Goal: Navigation & Orientation: Find specific page/section

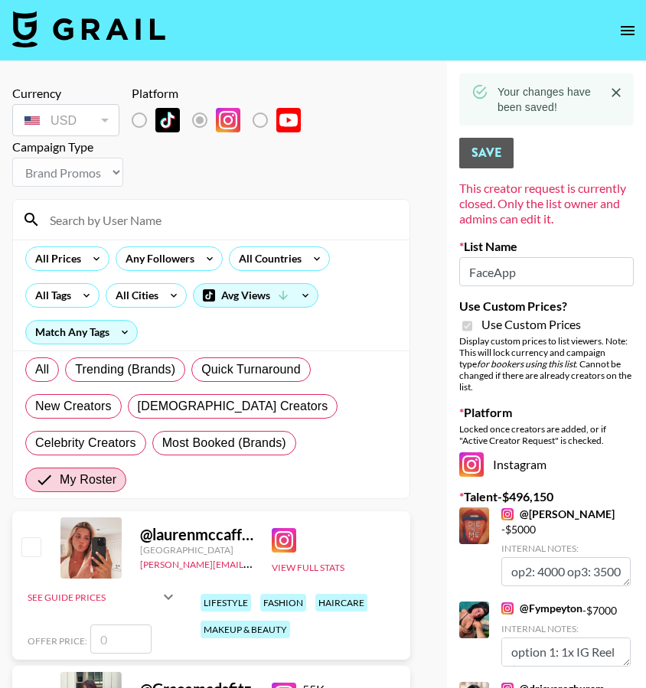
select select "Brand"
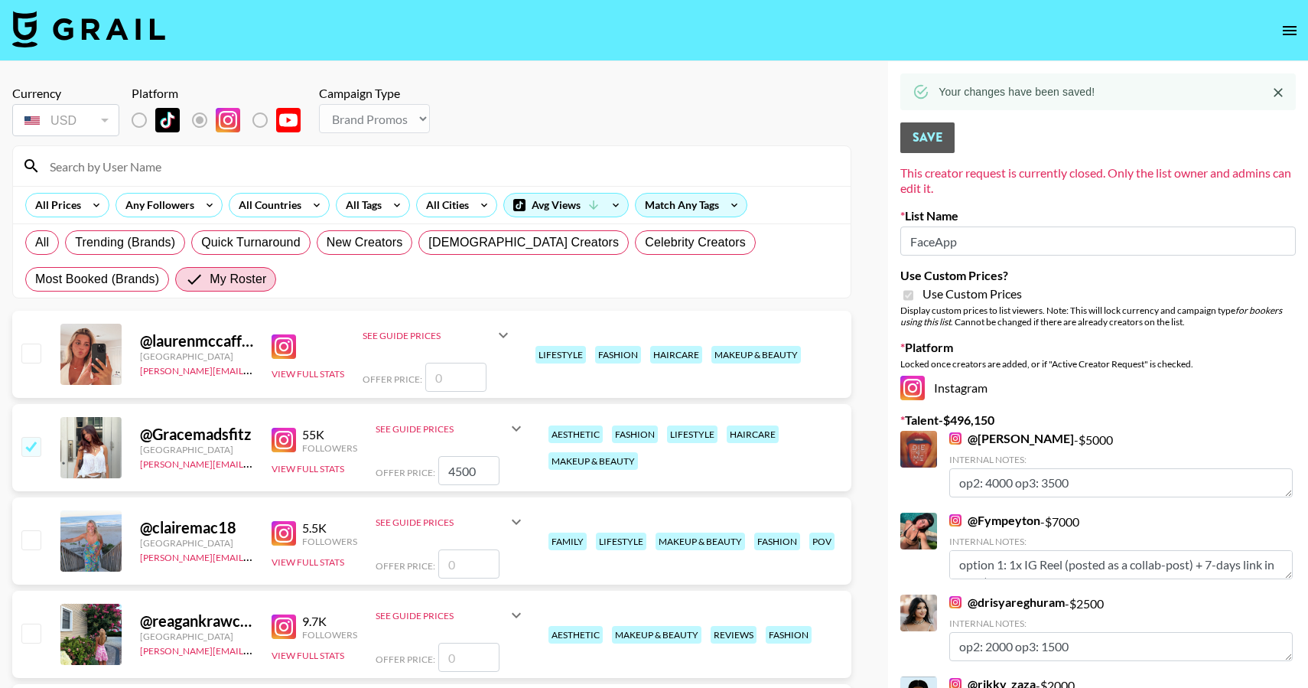
click at [147, 35] on img at bounding box center [88, 29] width 153 height 37
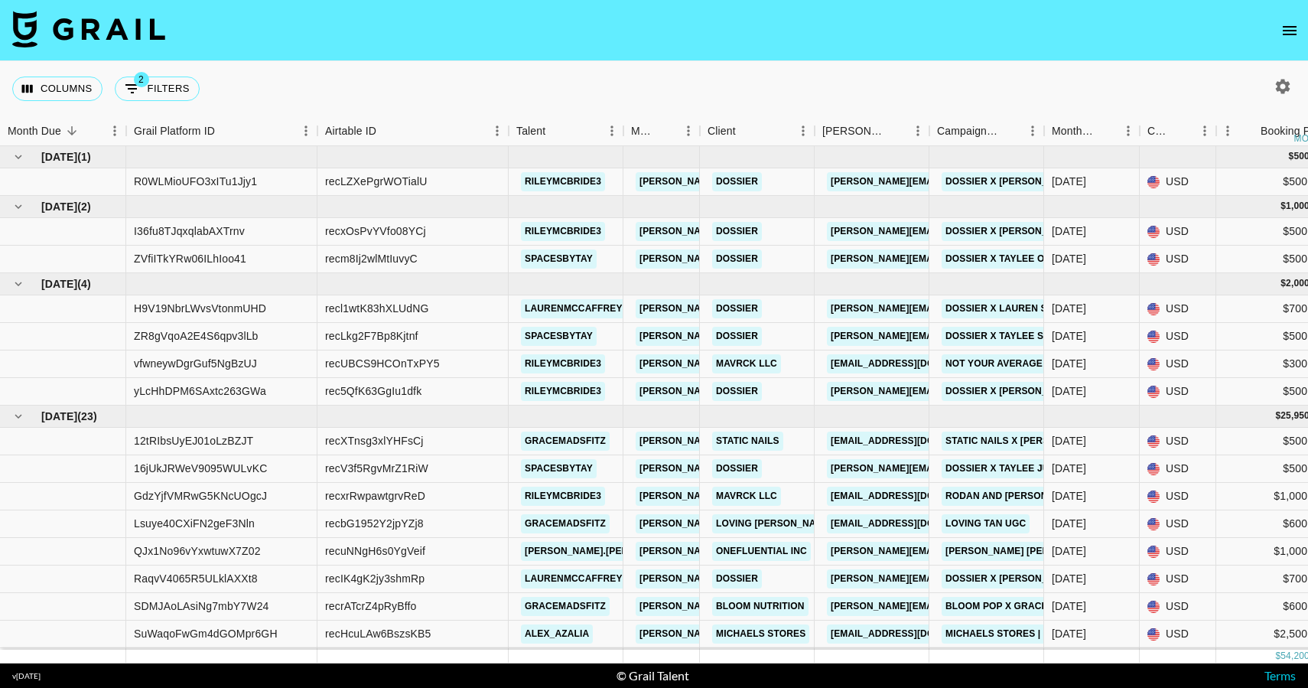
click at [645, 86] on icon "button" at bounding box center [1283, 86] width 18 height 18
select select "[DATE]"
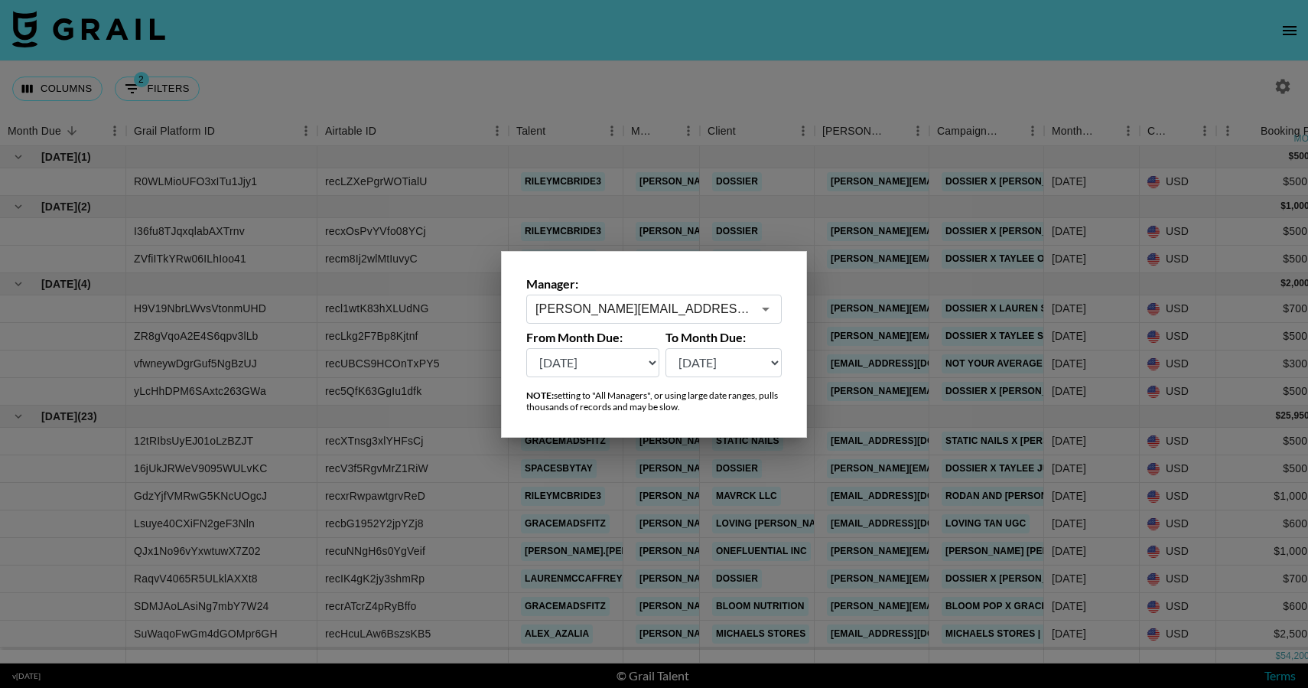
click at [645, 308] on input "[PERSON_NAME][EMAIL_ADDRESS][PERSON_NAME][DOMAIN_NAME]" at bounding box center [644, 309] width 216 height 18
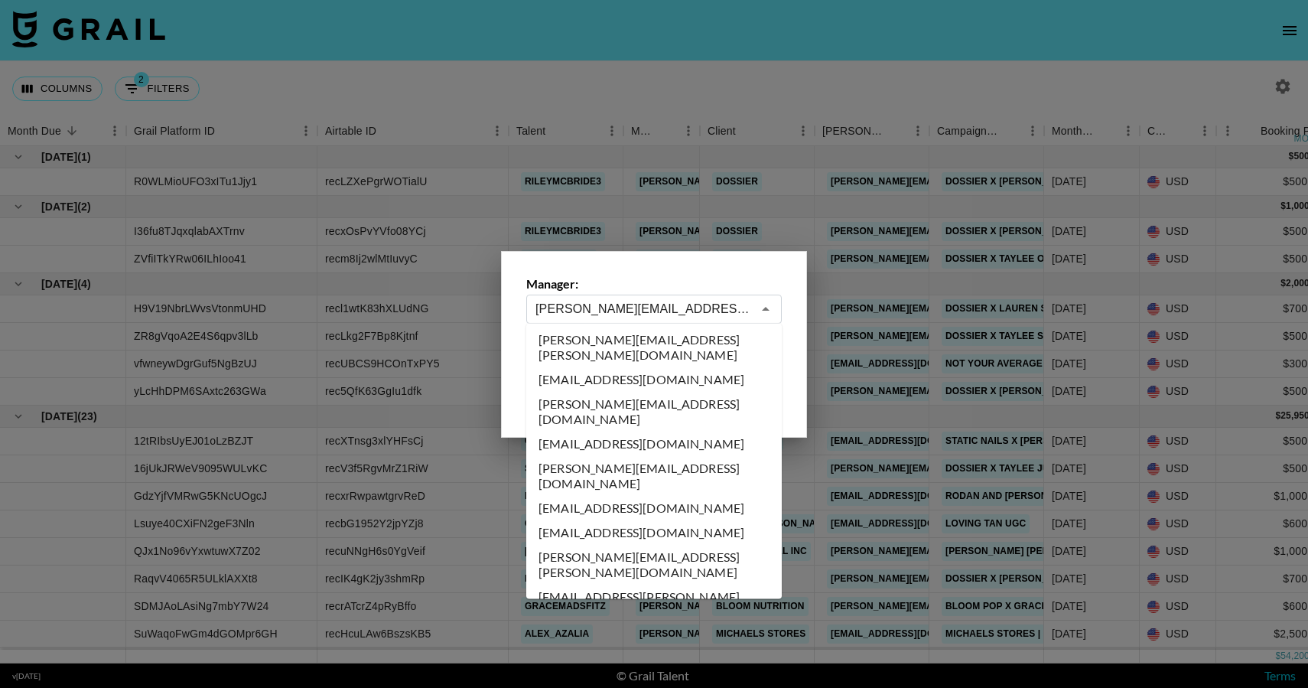
scroll to position [8093, 0]
type input "[PERSON_NAME][EMAIL_ADDRESS][DOMAIN_NAME]"
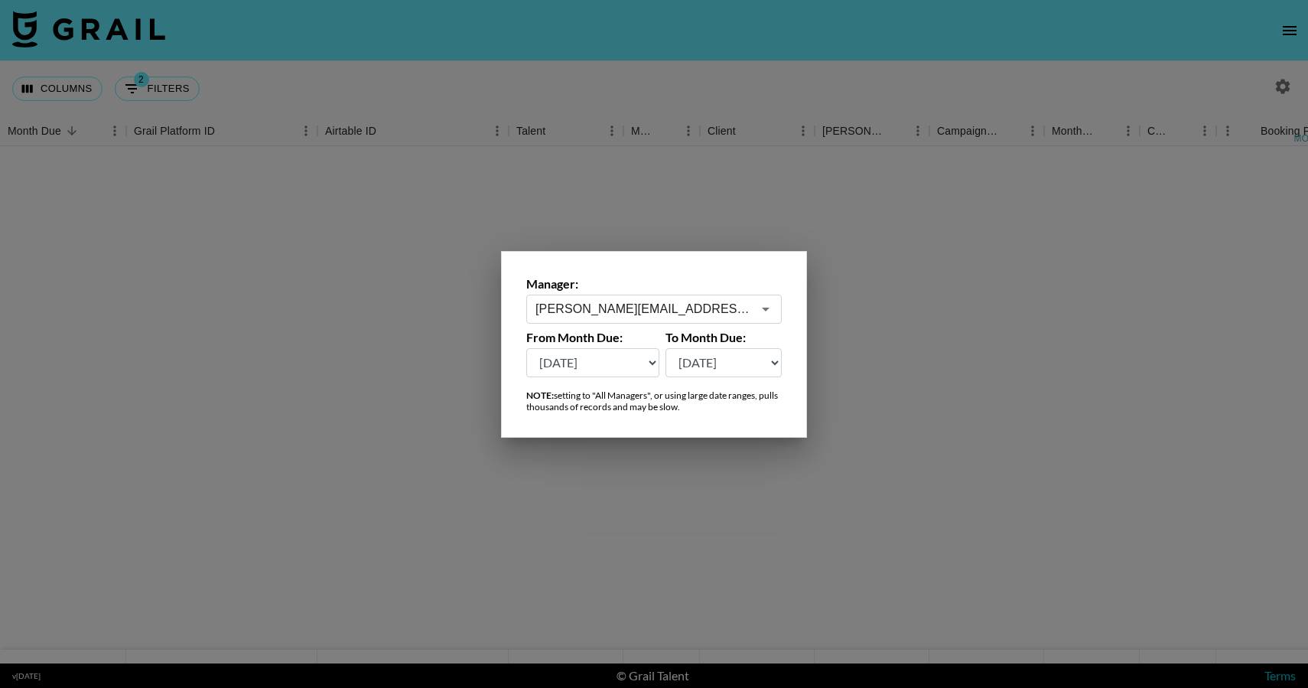
click at [645, 473] on div at bounding box center [654, 344] width 1308 height 688
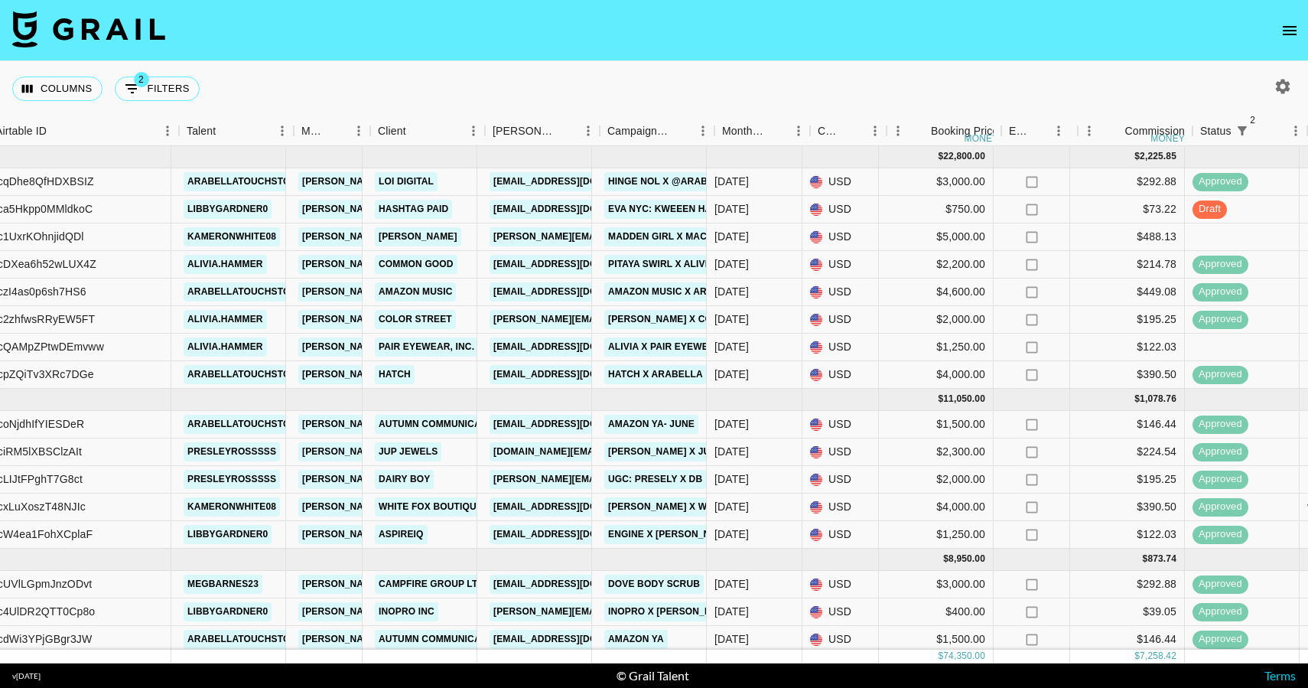
scroll to position [0, 342]
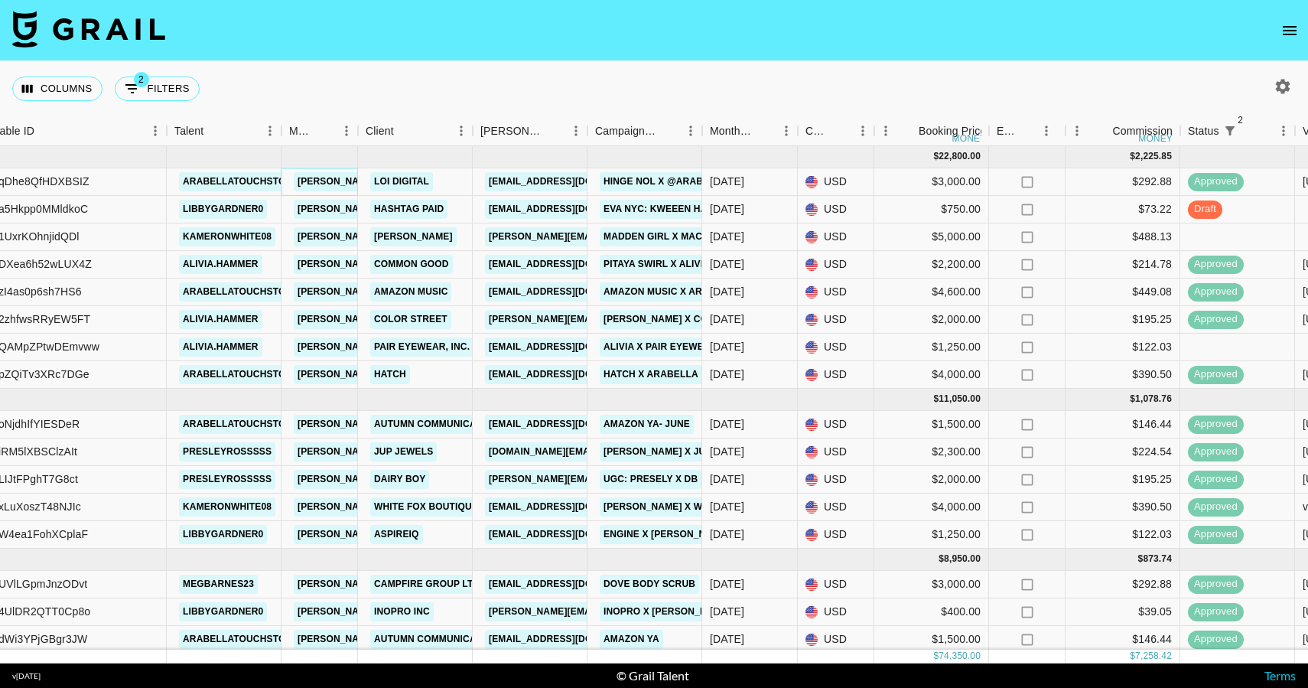
click at [348, 181] on link "[PERSON_NAME][EMAIL_ADDRESS][DOMAIN_NAME]" at bounding box center [418, 181] width 249 height 19
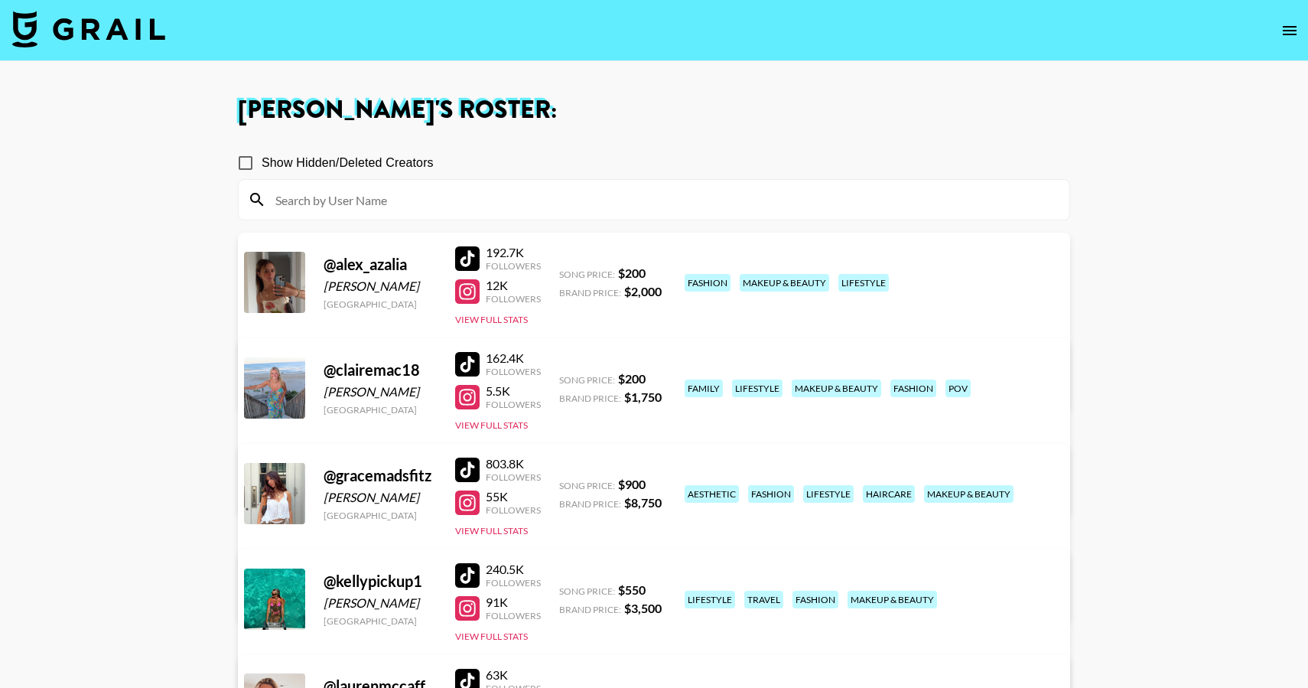
click at [134, 30] on img at bounding box center [88, 29] width 153 height 37
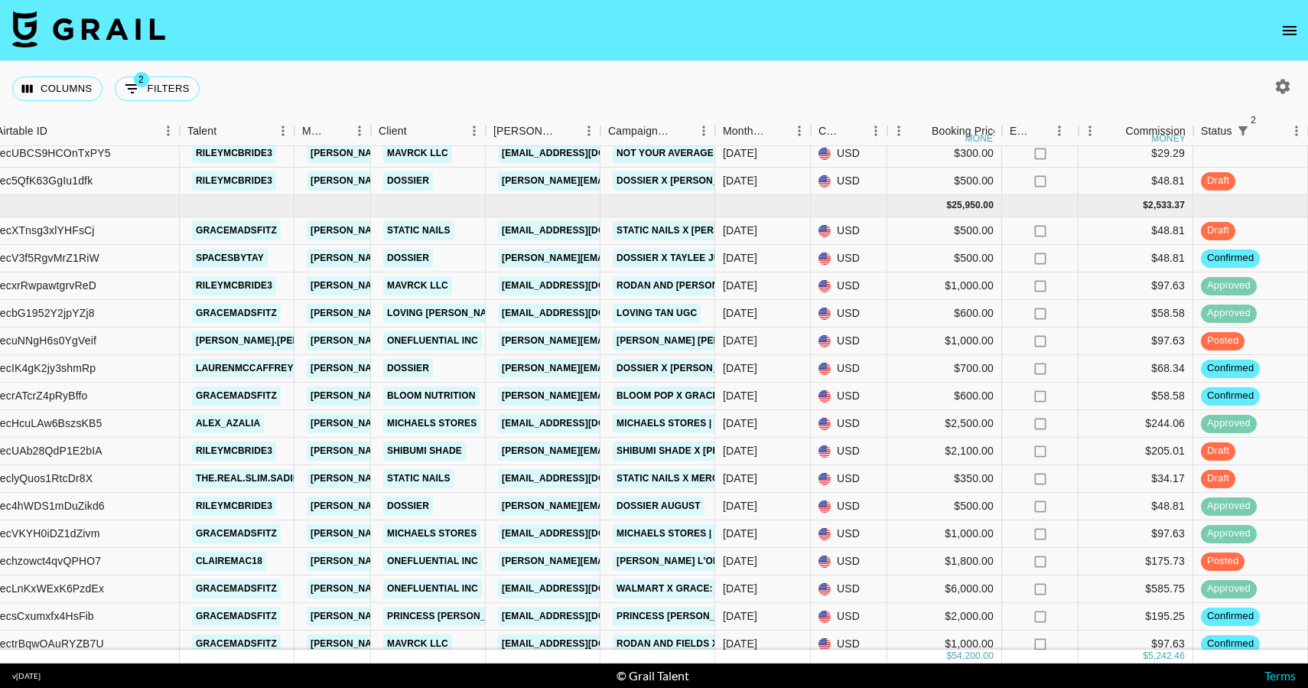
scroll to position [0, 329]
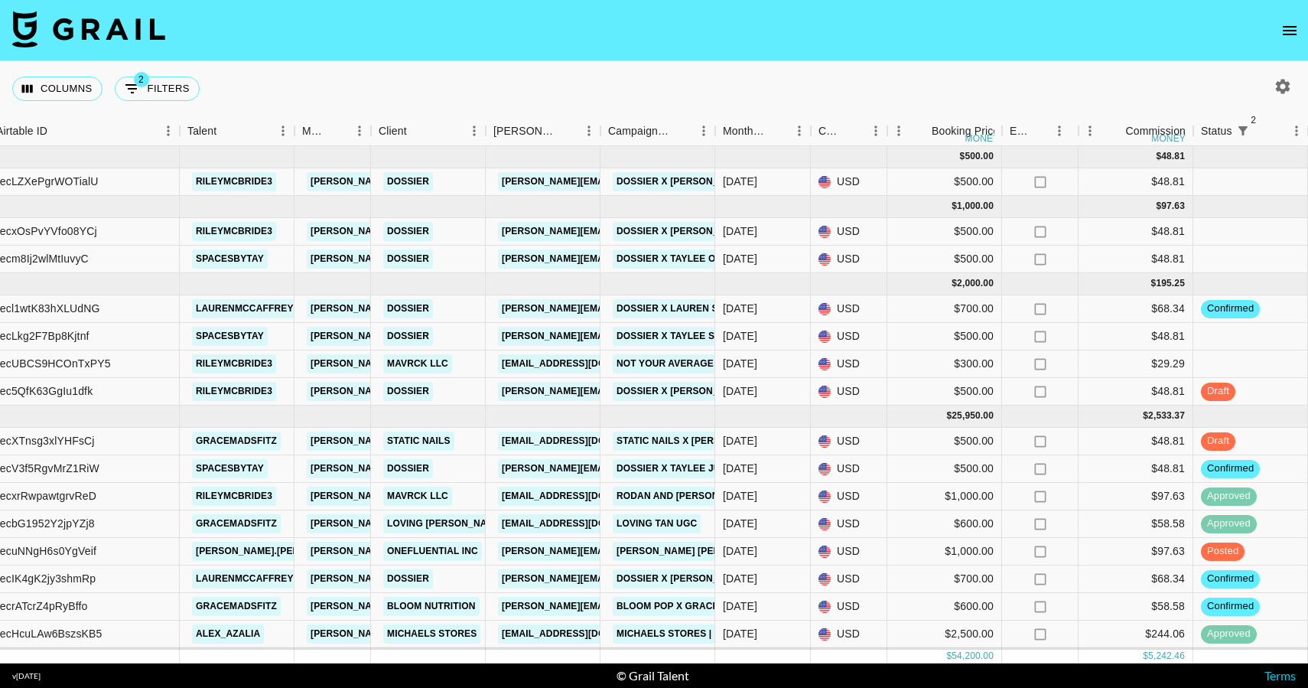
click at [1284, 83] on icon "button" at bounding box center [1283, 86] width 15 height 15
select select "[DATE]"
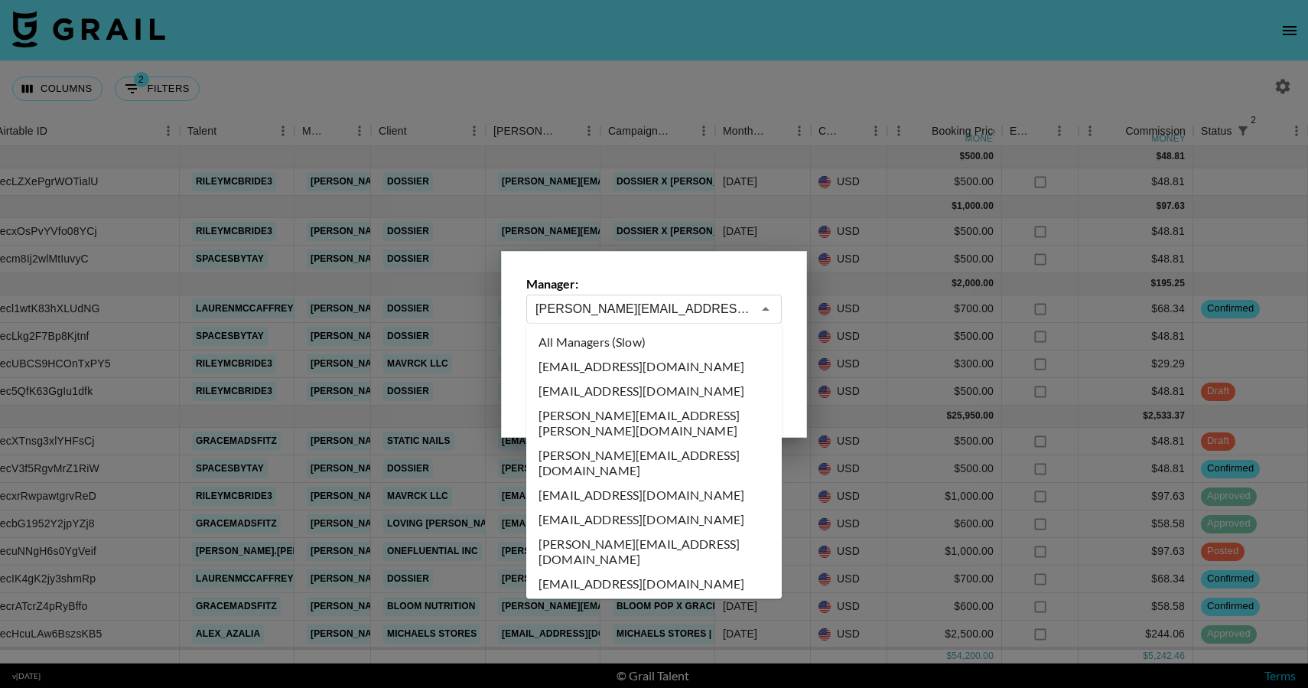
click at [726, 310] on input "[PERSON_NAME][EMAIL_ADDRESS][PERSON_NAME][DOMAIN_NAME]" at bounding box center [644, 309] width 216 height 18
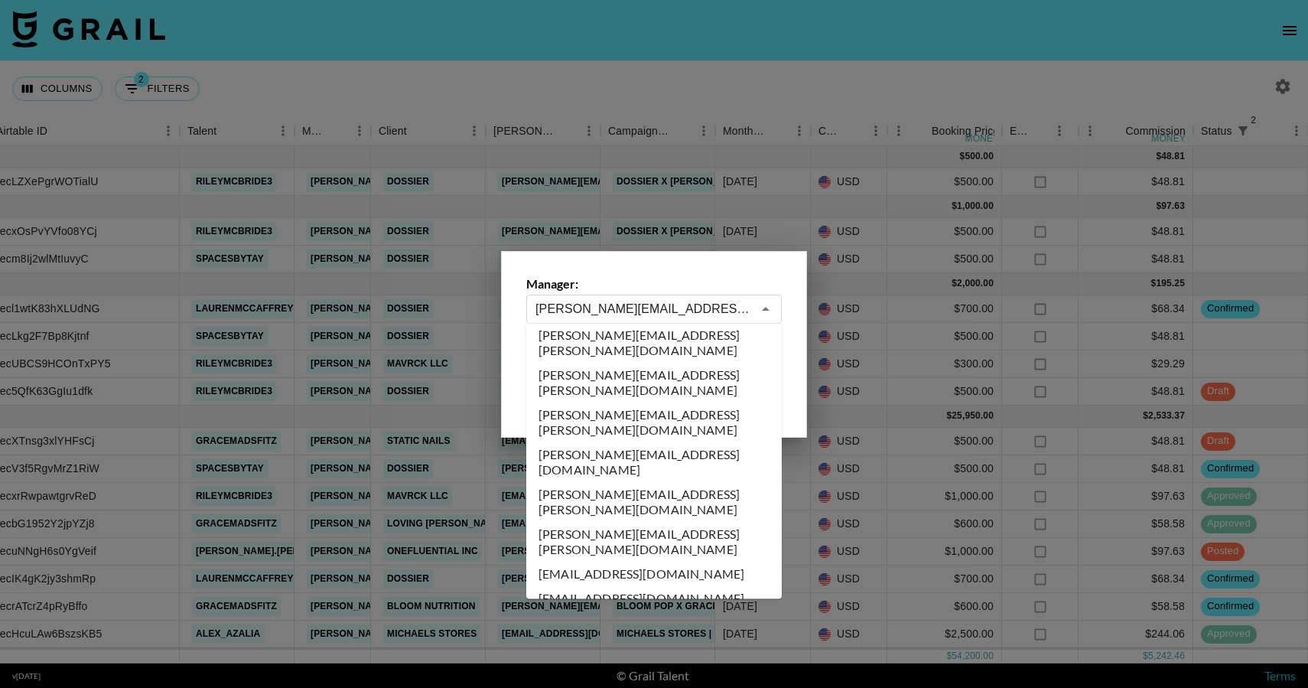
scroll to position [2694, 0]
click at [995, 146] on div at bounding box center [654, 344] width 1308 height 688
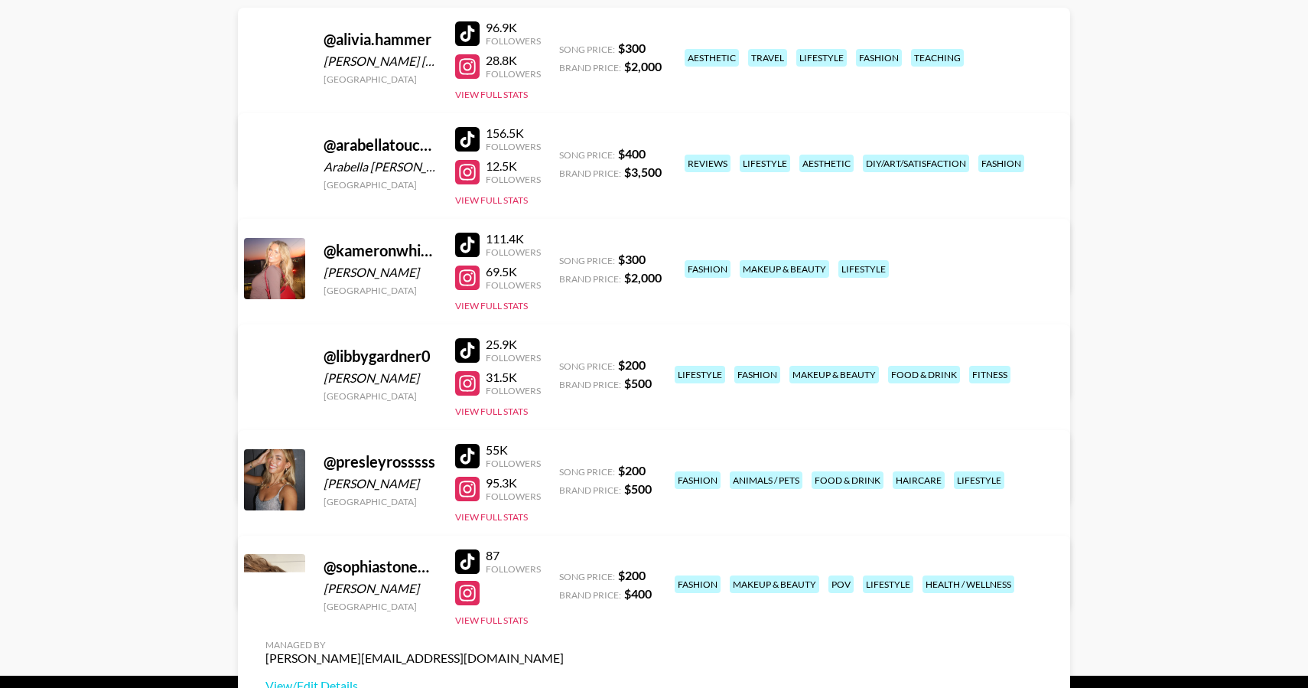
scroll to position [226, 0]
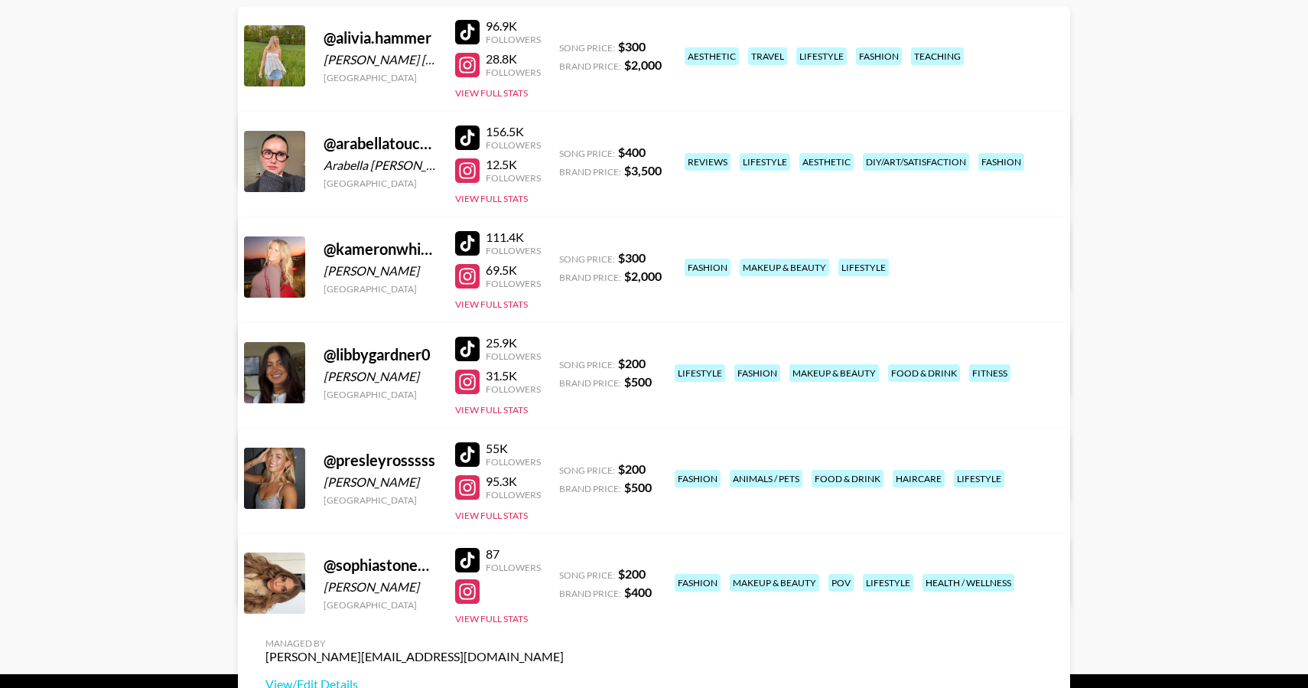
click at [470, 273] on div at bounding box center [467, 276] width 24 height 24
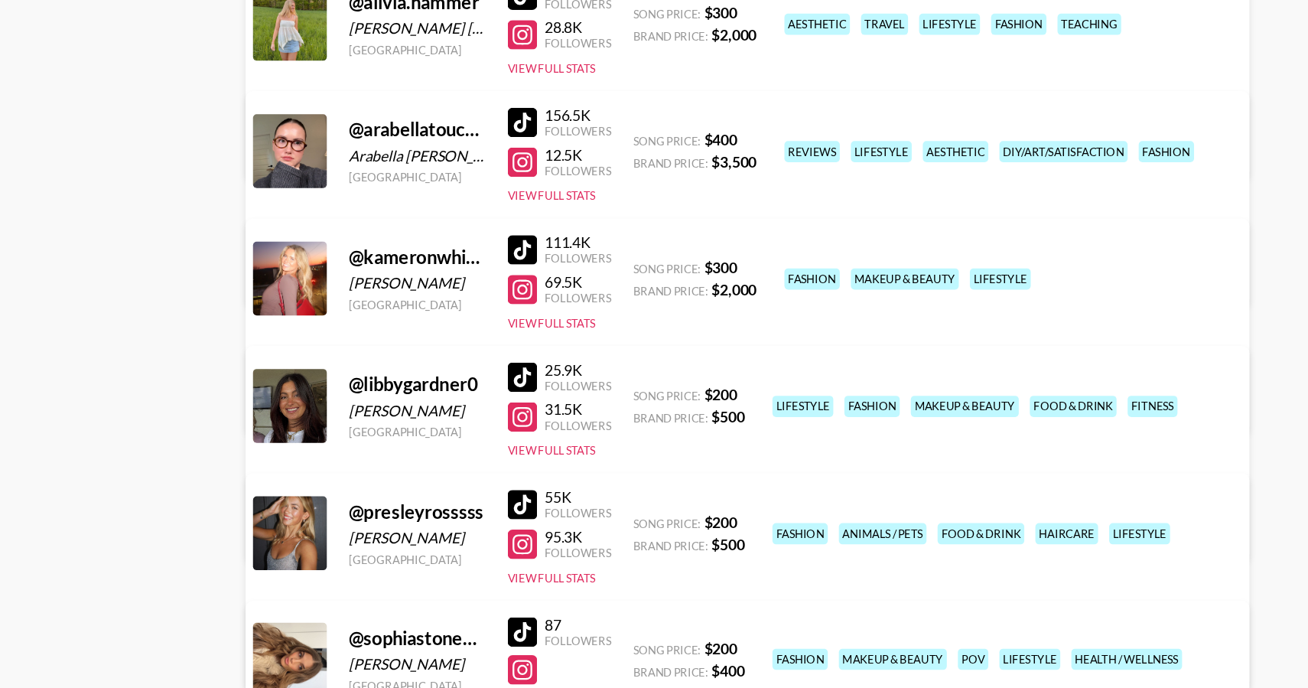
scroll to position [190, 0]
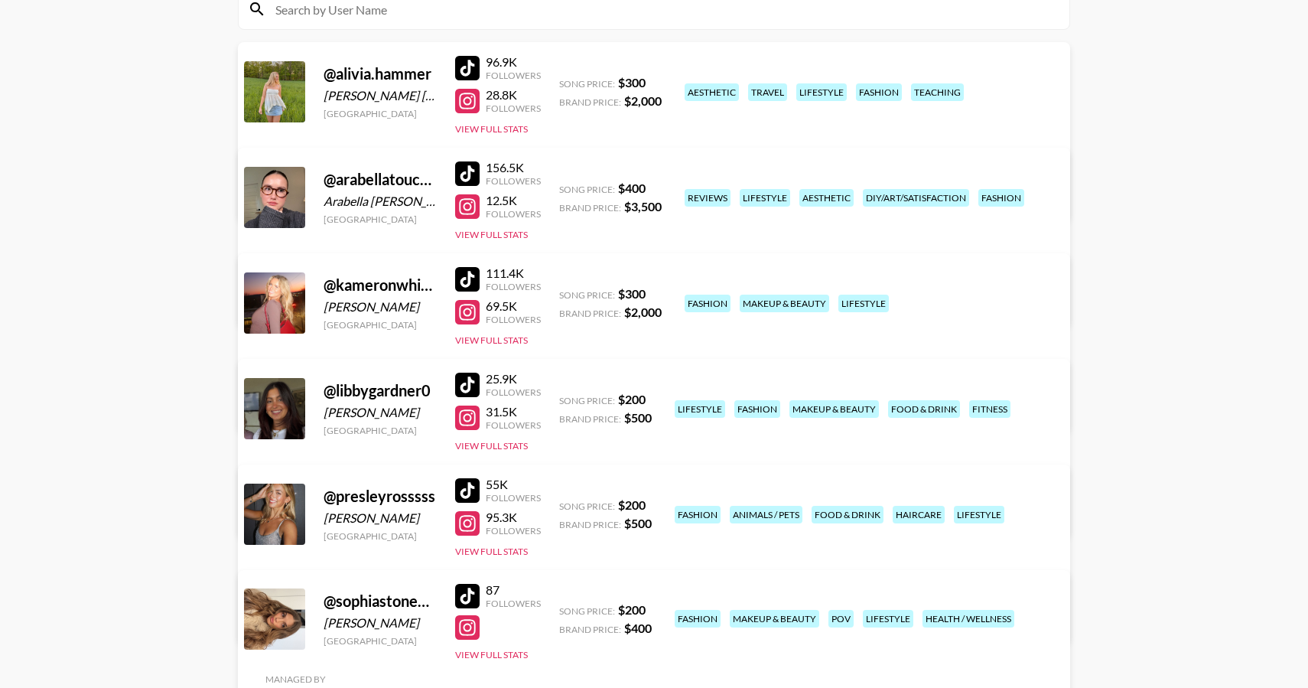
click at [468, 520] on div at bounding box center [467, 523] width 24 height 24
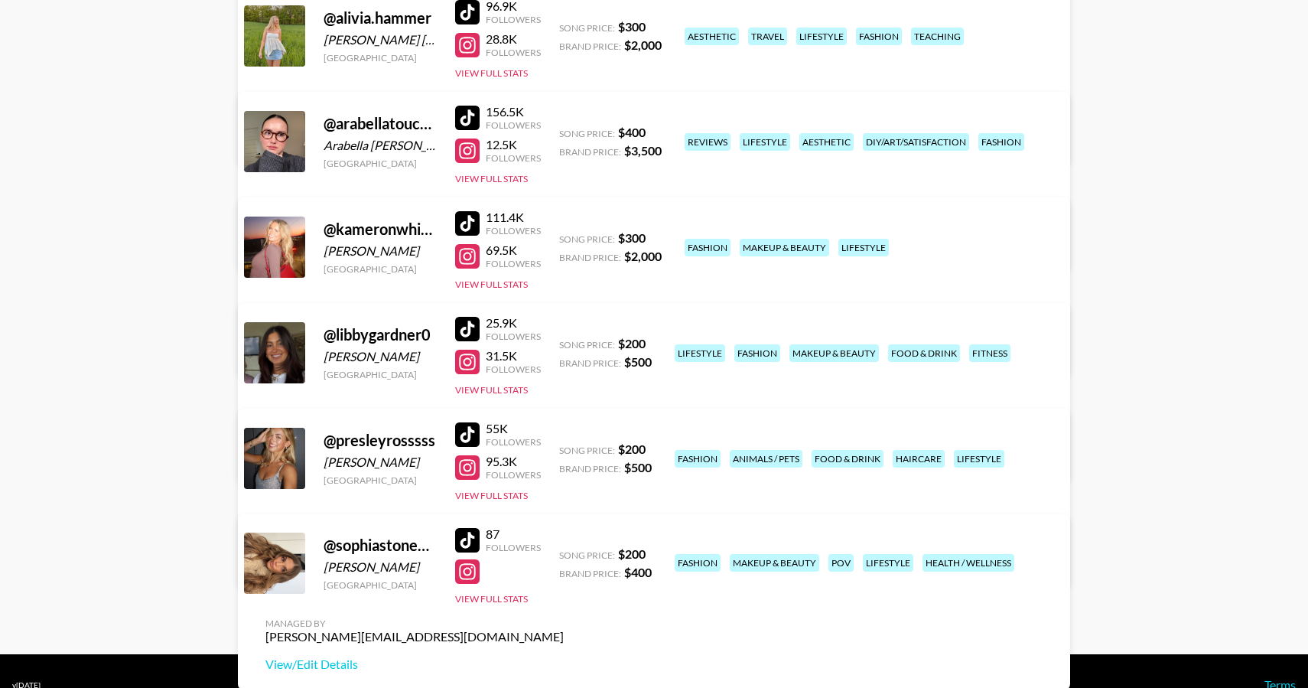
scroll to position [243, 0]
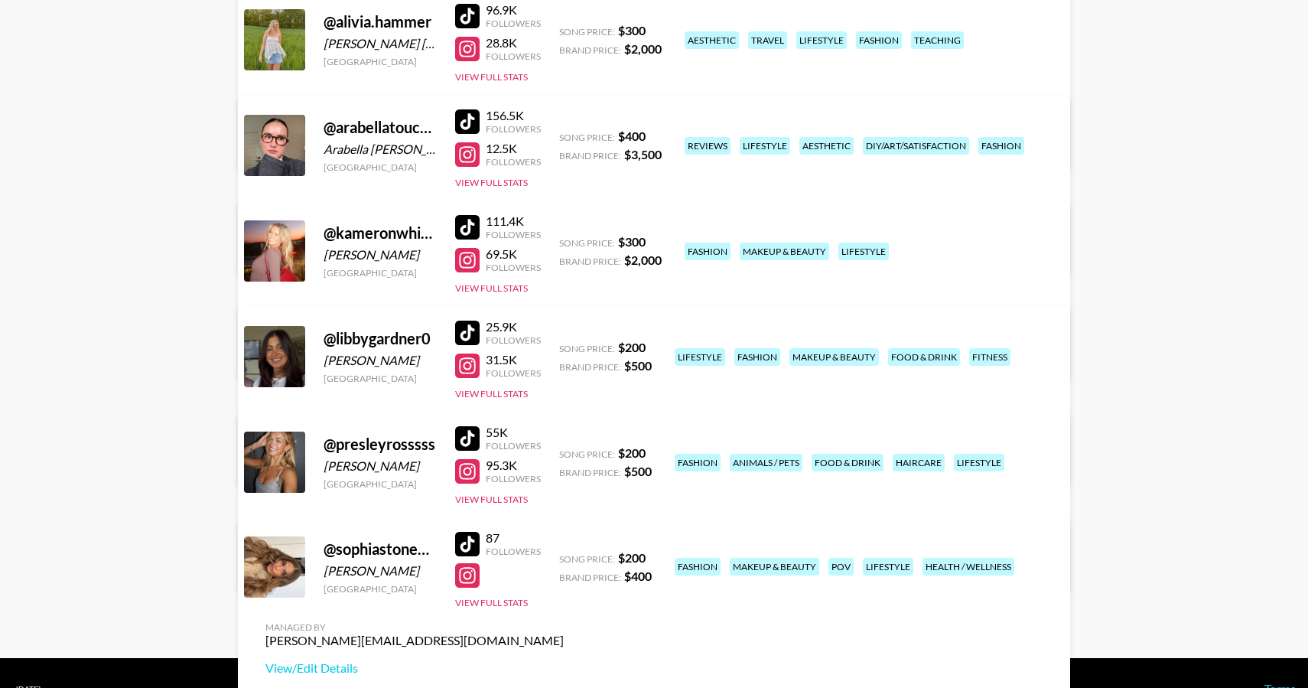
click at [474, 333] on div at bounding box center [467, 333] width 24 height 24
click at [461, 363] on div at bounding box center [467, 365] width 24 height 24
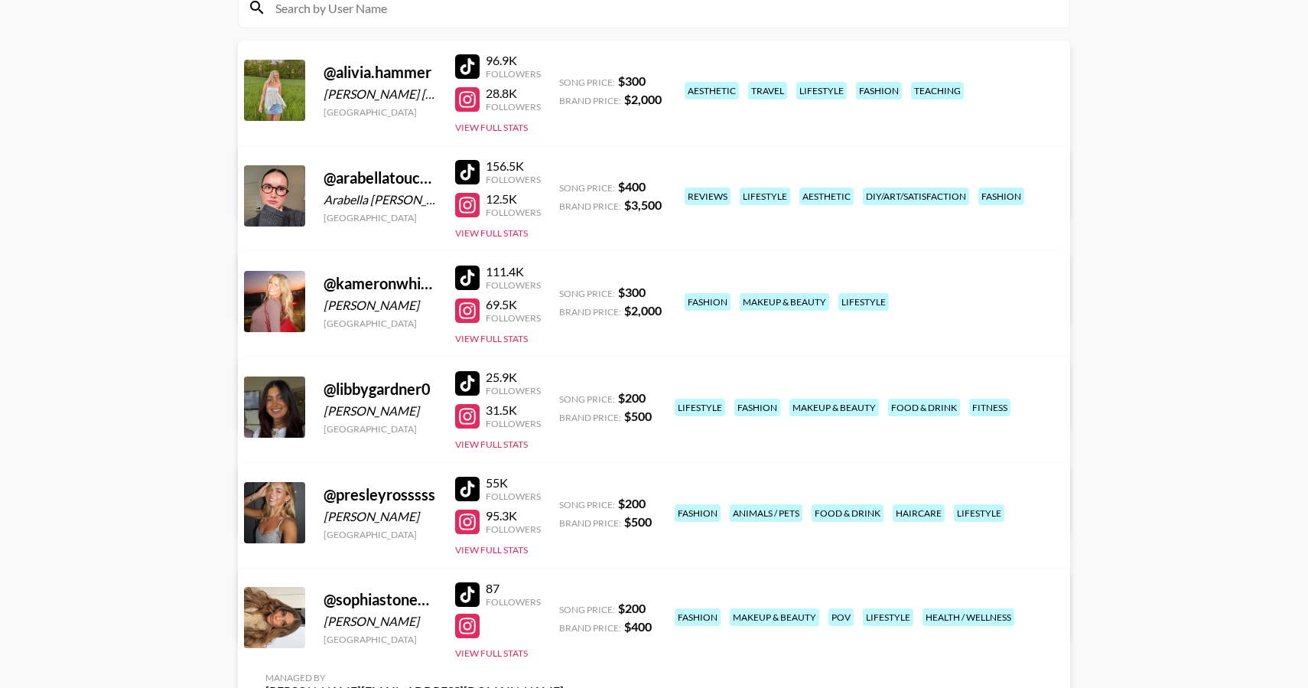
click at [469, 590] on div at bounding box center [467, 594] width 24 height 24
click at [467, 617] on div at bounding box center [467, 626] width 24 height 24
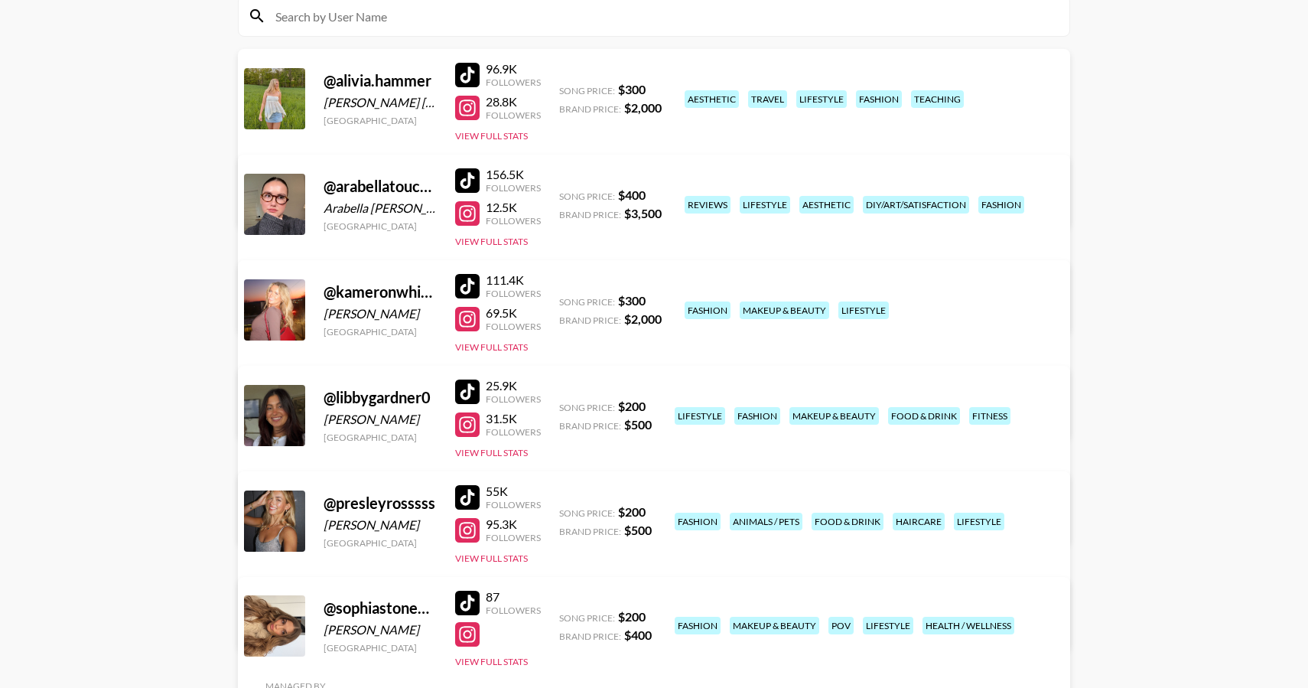
scroll to position [0, 0]
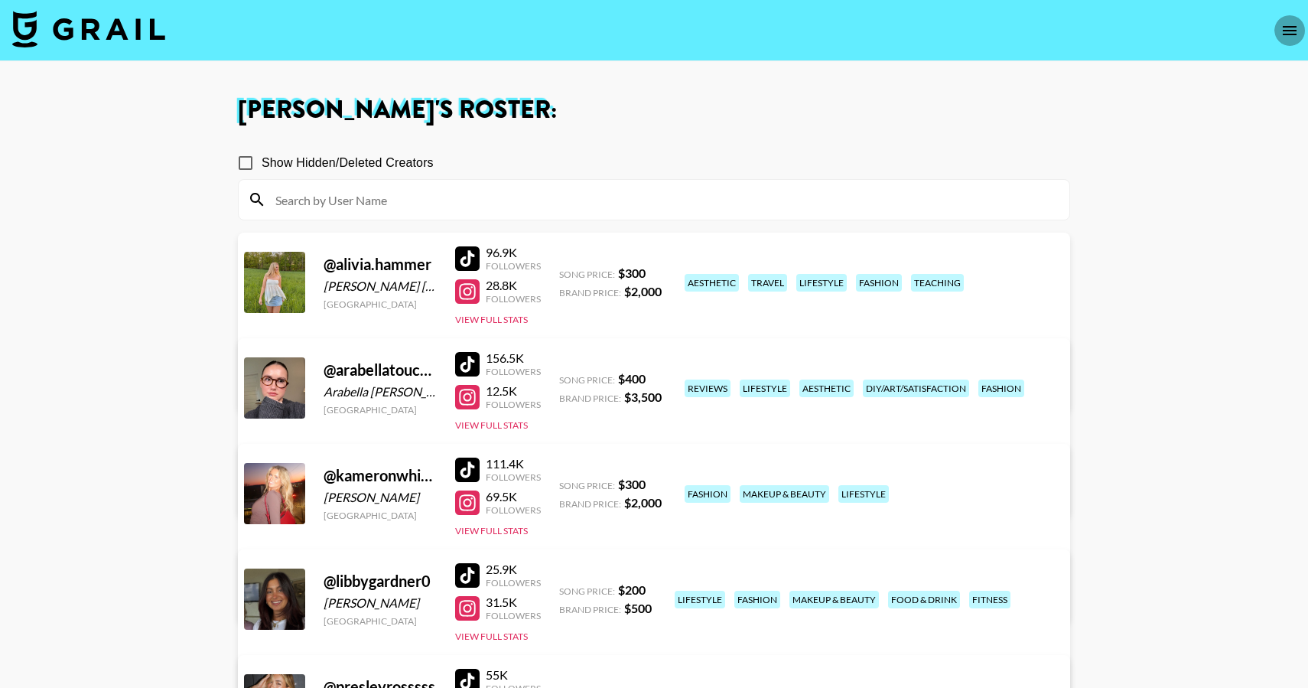
click at [1296, 34] on icon "open drawer" at bounding box center [1290, 30] width 14 height 9
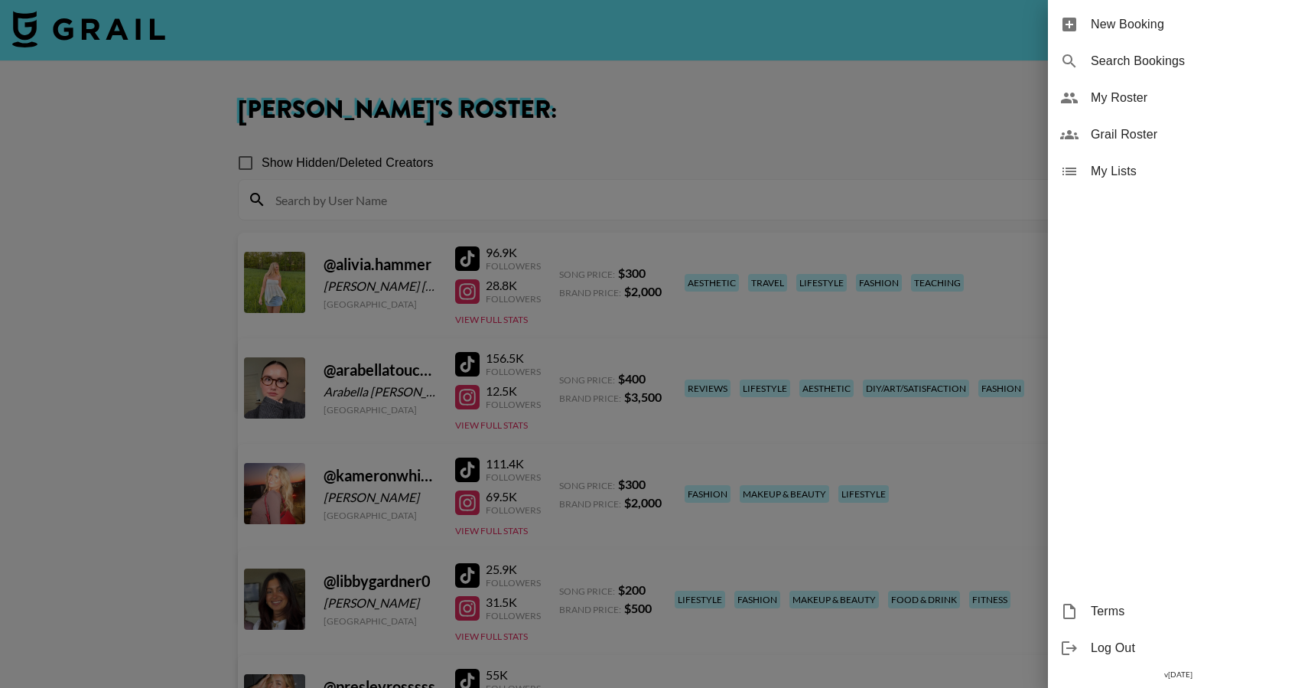
click at [1122, 94] on span "My Roster" at bounding box center [1193, 98] width 205 height 18
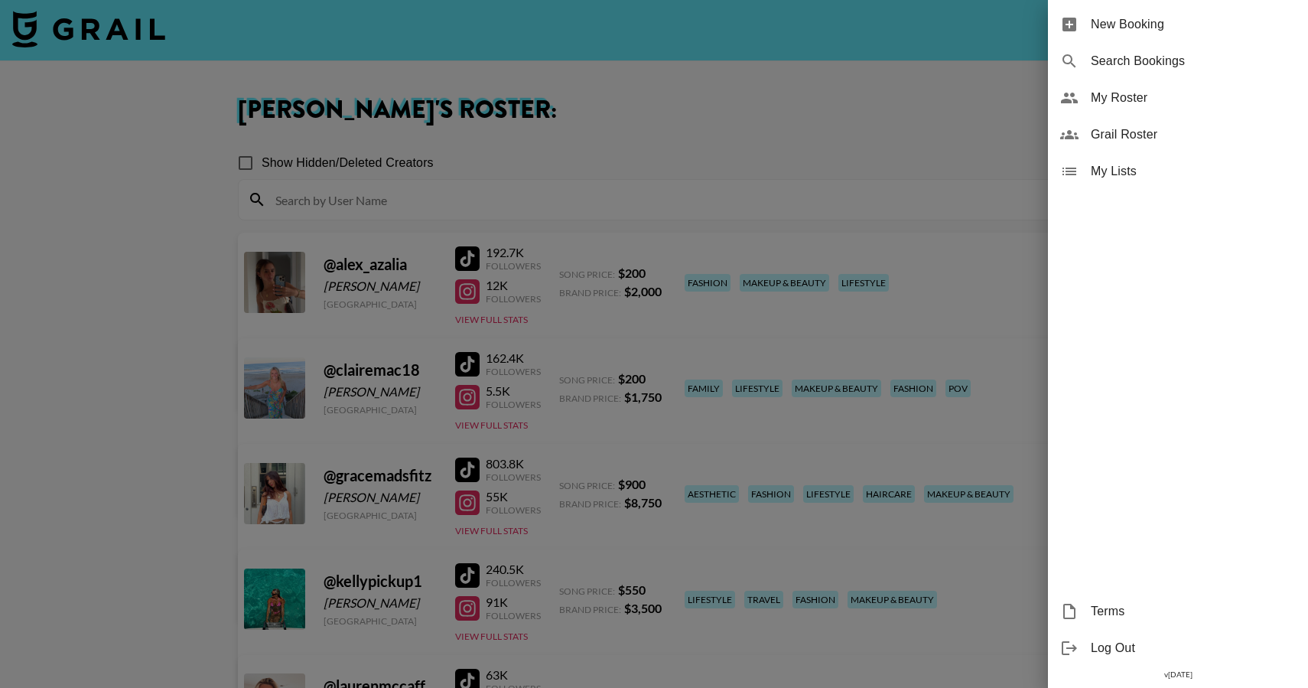
click at [208, 273] on div at bounding box center [654, 344] width 1308 height 688
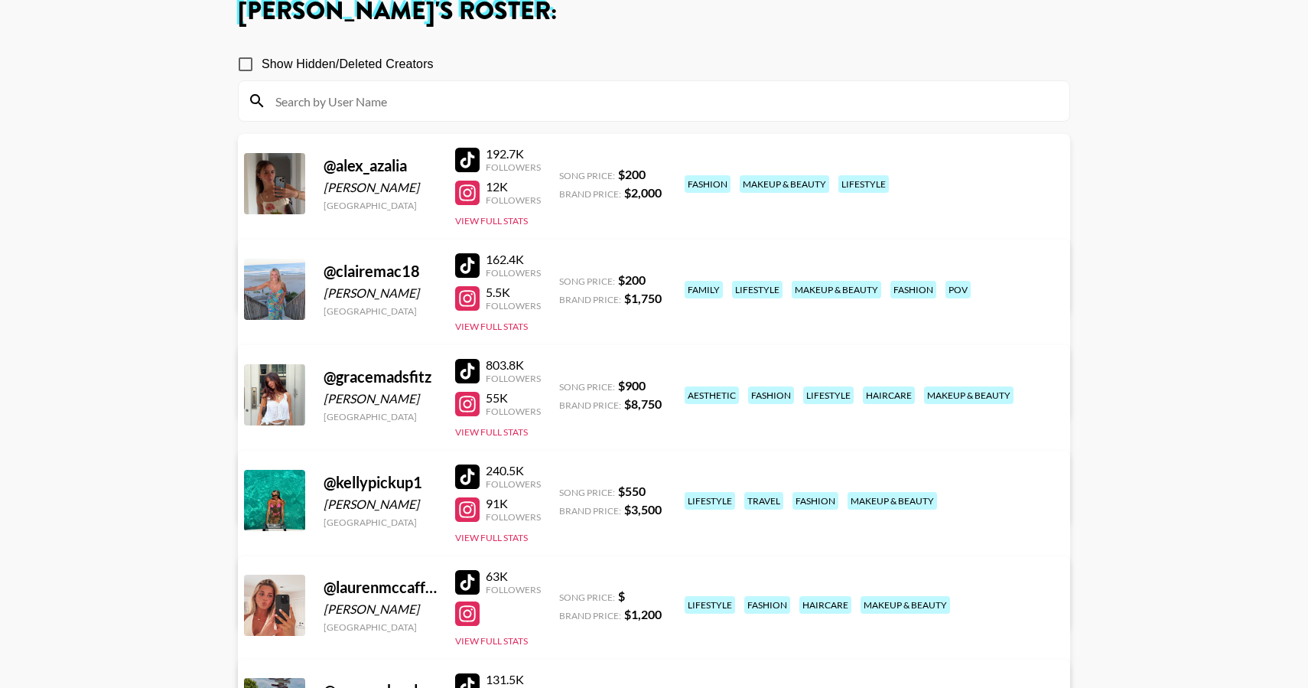
scroll to position [142, 0]
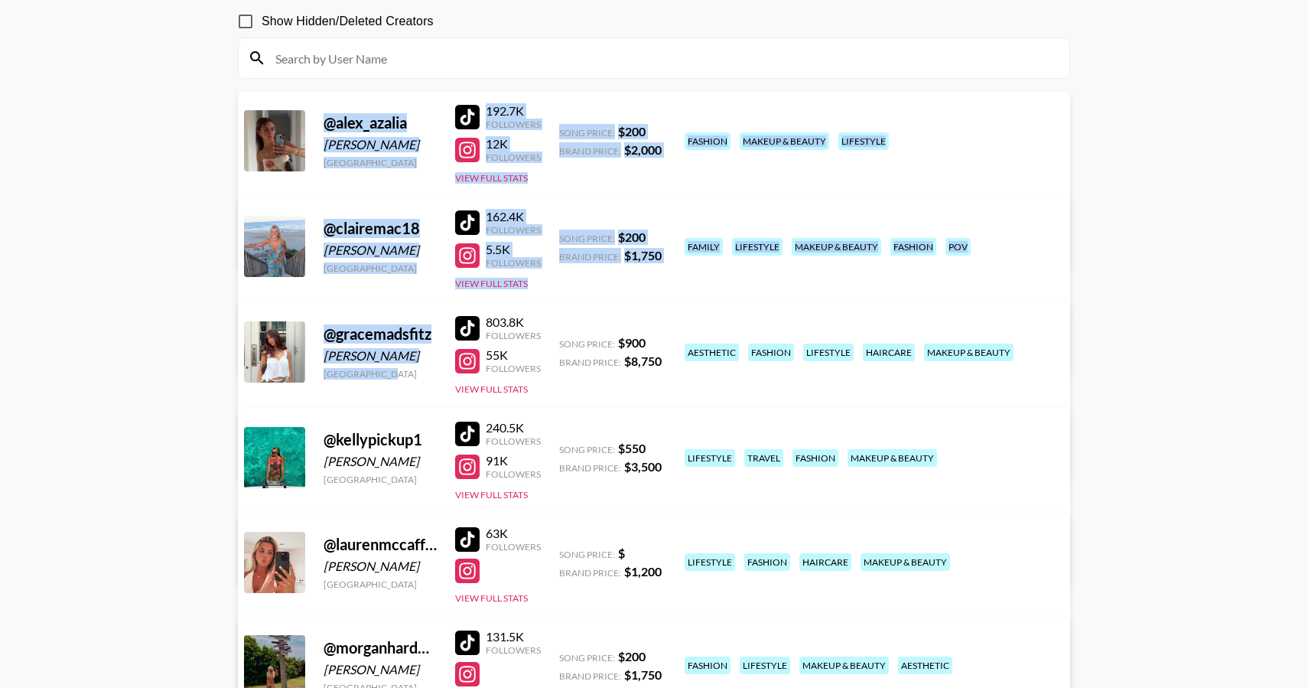
drag, startPoint x: 210, startPoint y: 138, endPoint x: 344, endPoint y: 381, distance: 277.4
click at [344, 381] on main "Emily Humphrey 's Roster: Show Hidden/Deleted Creators @ alex_azalia Alexandra …" at bounding box center [654, 656] width 1308 height 1473
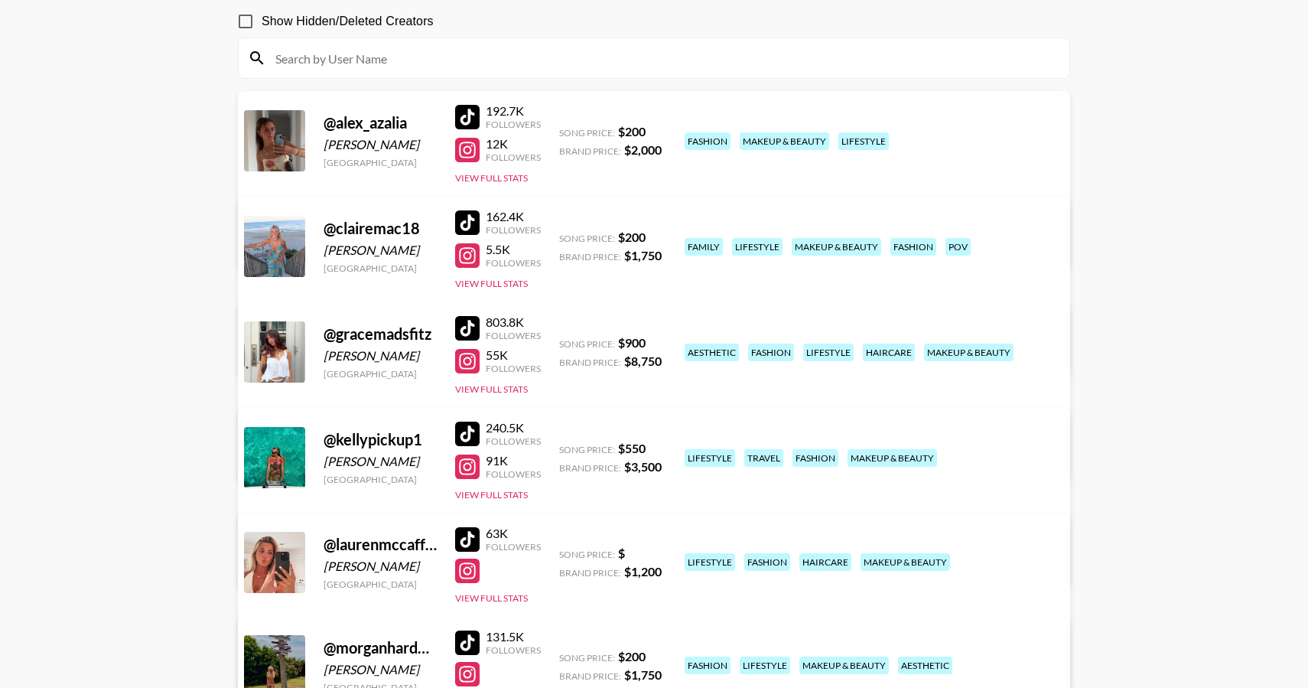
click at [186, 321] on main "Emily Humphrey 's Roster: Show Hidden/Deleted Creators @ alex_azalia Alexandra …" at bounding box center [654, 656] width 1308 height 1473
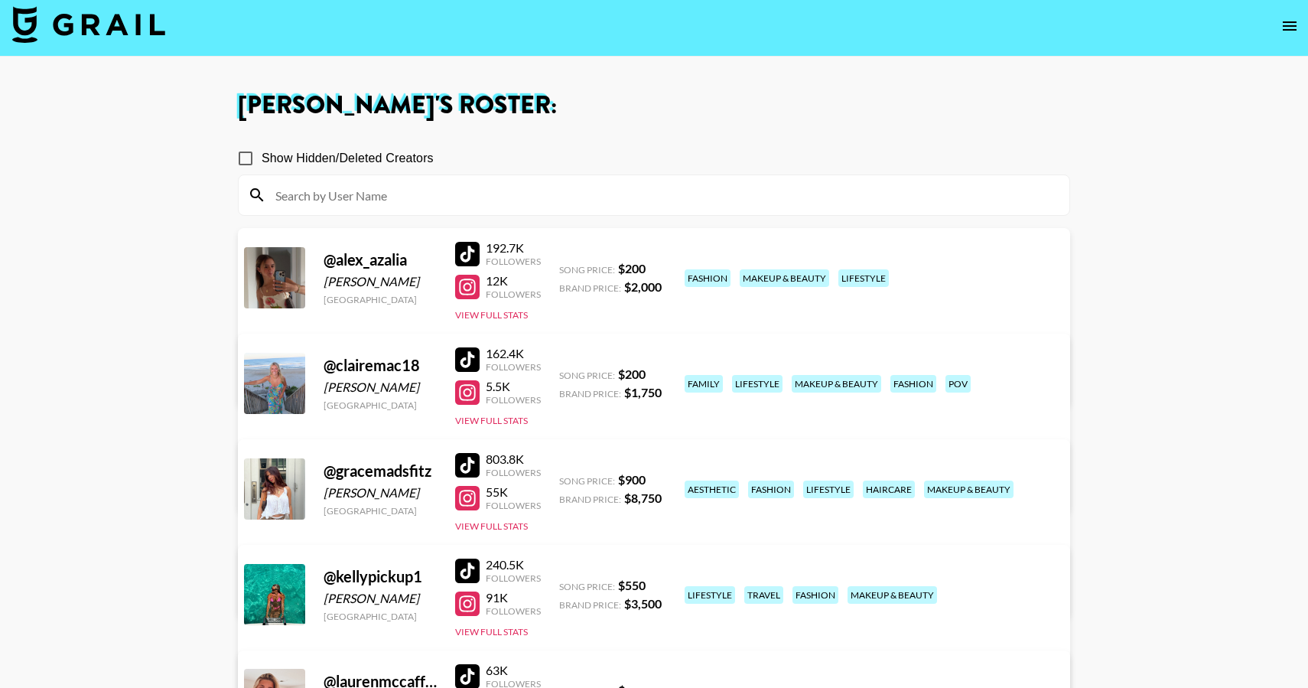
scroll to position [0, 0]
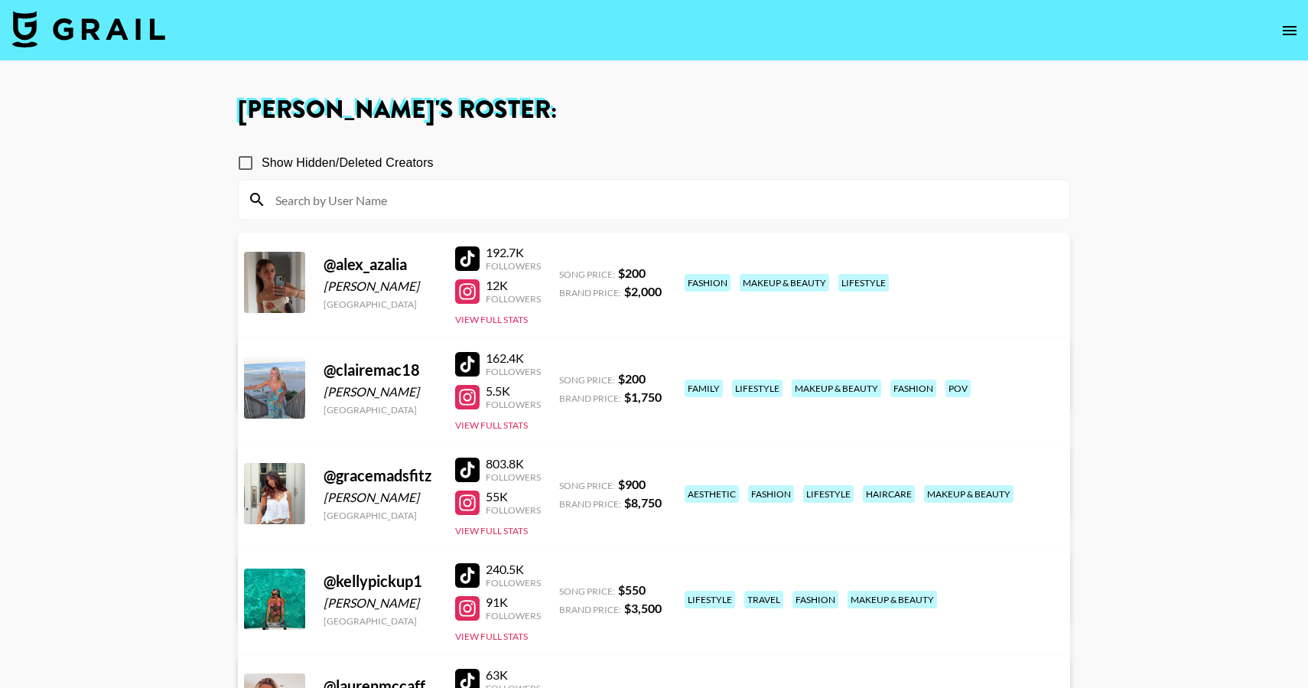
click at [132, 11] on img at bounding box center [88, 29] width 153 height 37
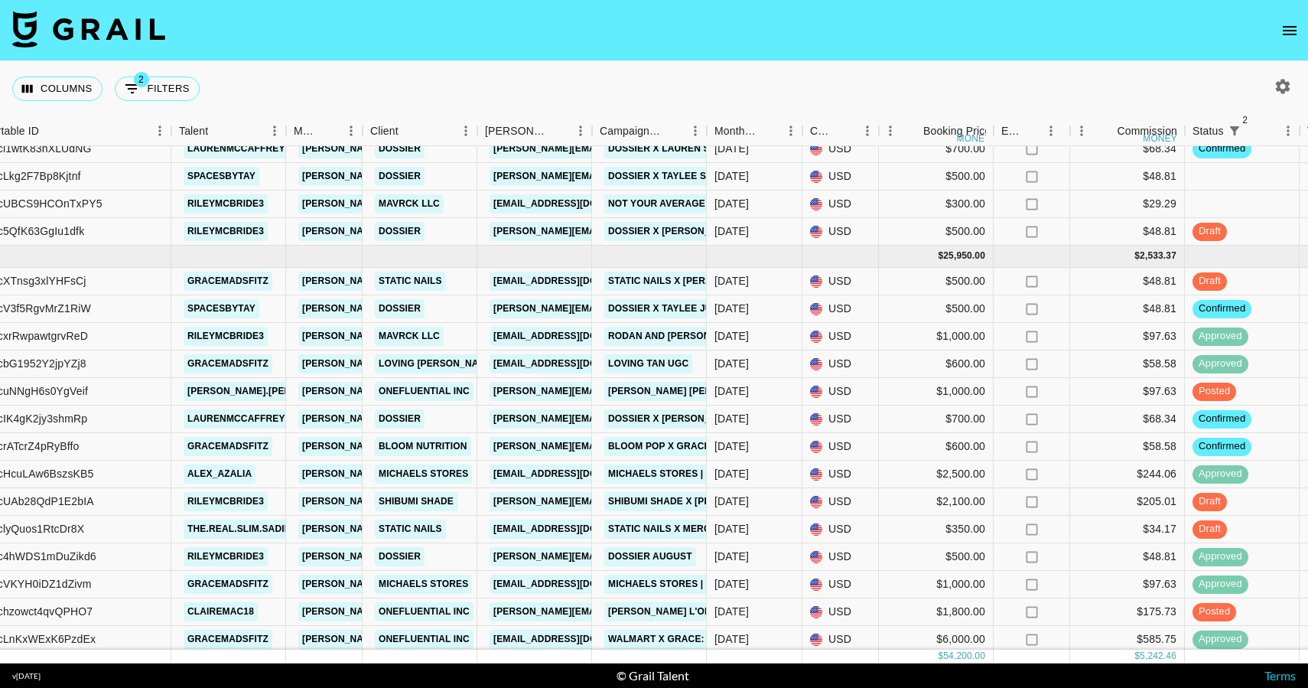
scroll to position [159, 337]
click at [1302, 31] on button "open drawer" at bounding box center [1290, 30] width 31 height 31
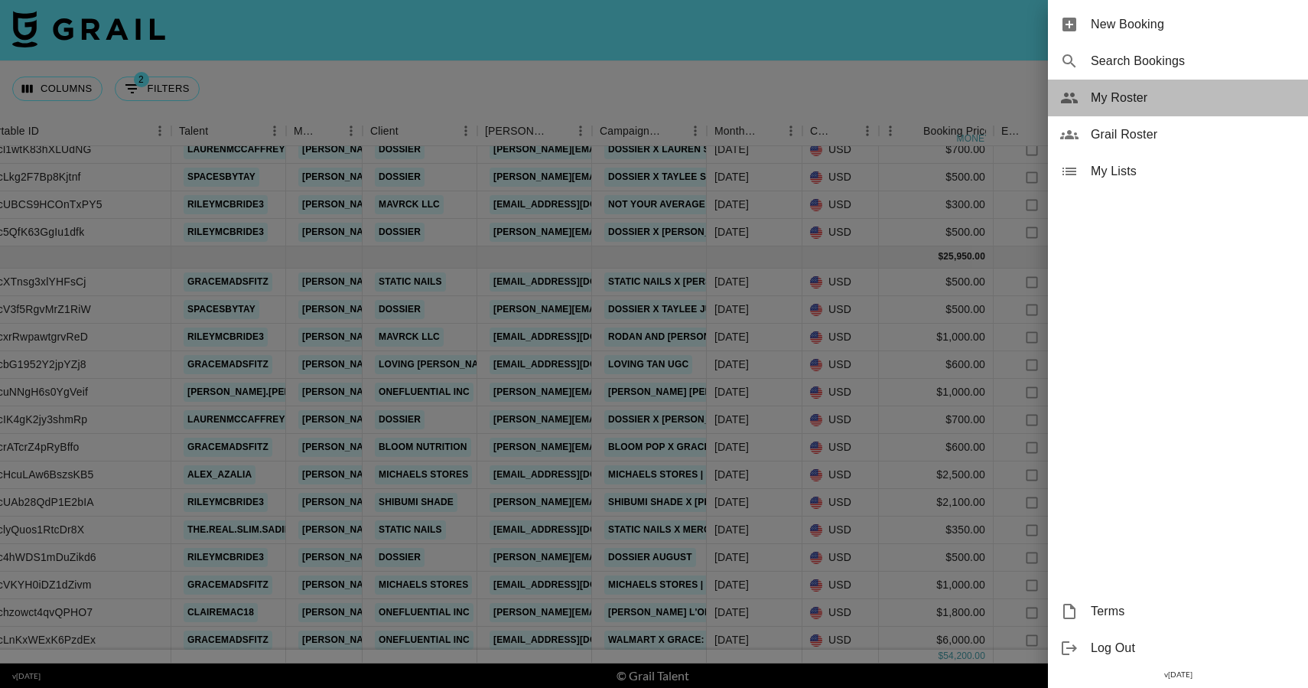
click at [1181, 105] on span "My Roster" at bounding box center [1193, 98] width 205 height 18
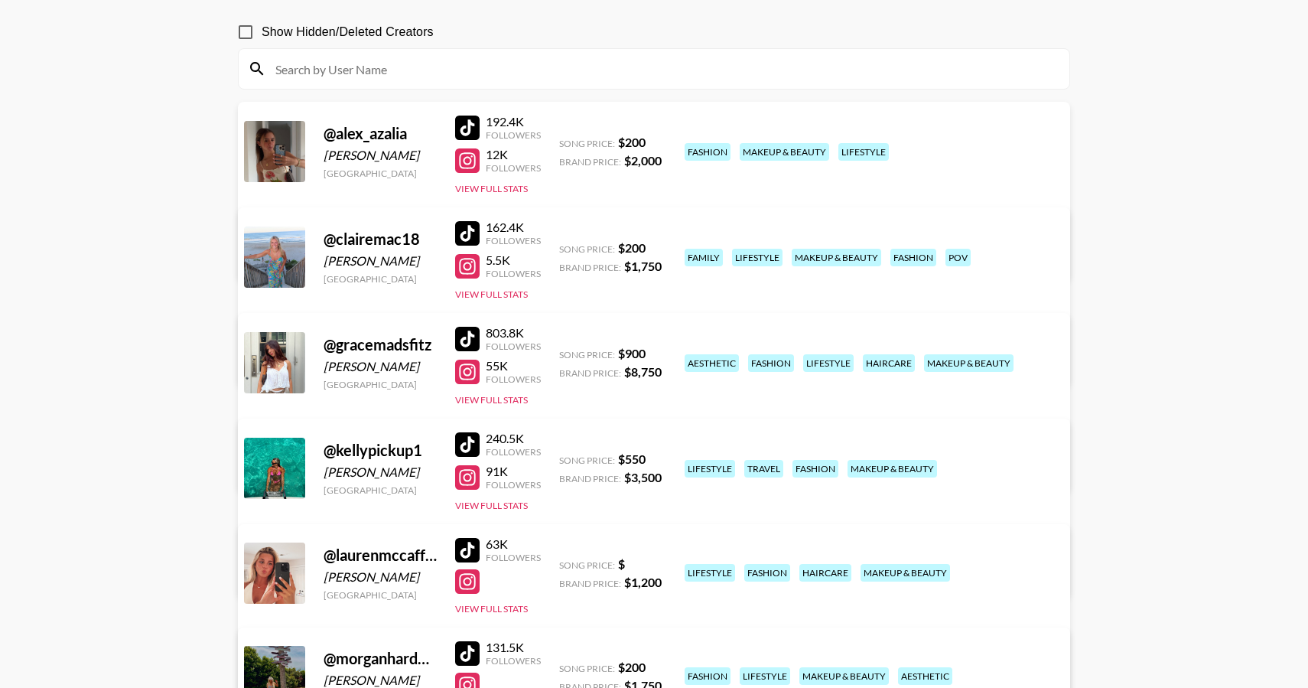
scroll to position [132, 0]
click at [472, 651] on div at bounding box center [467, 652] width 24 height 24
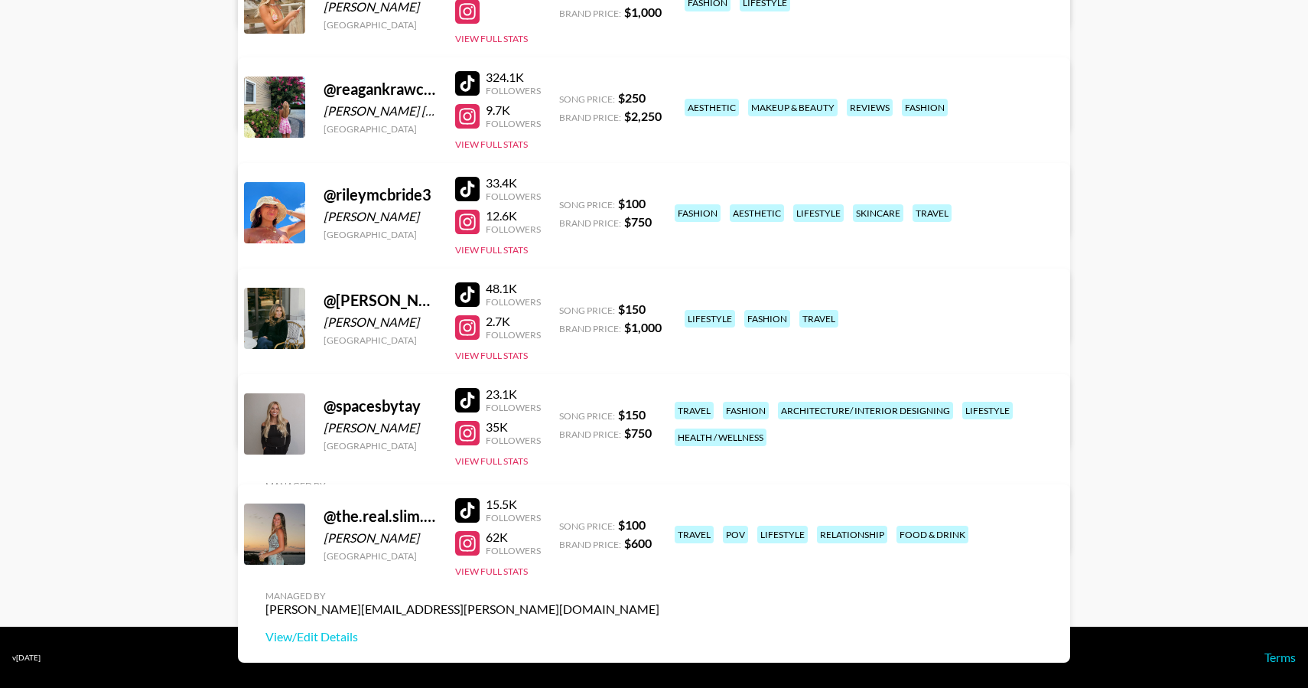
scroll to position [0, 0]
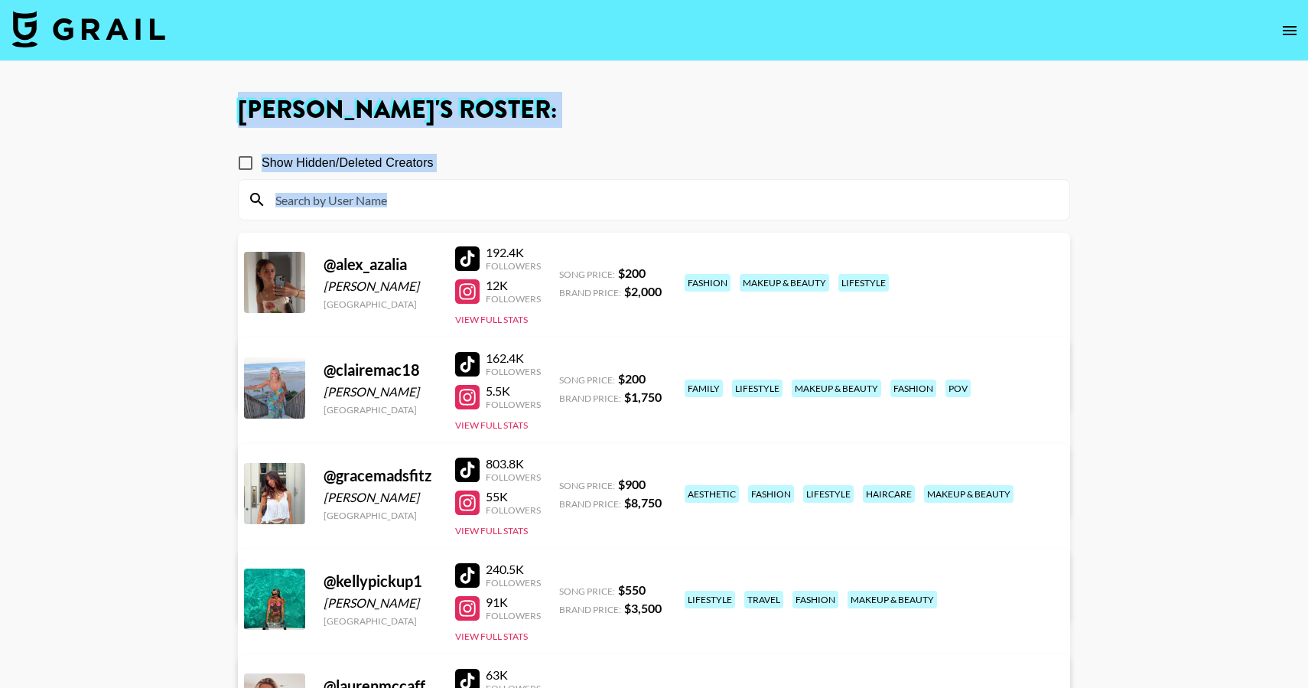
drag, startPoint x: 1098, startPoint y: 282, endPoint x: 690, endPoint y: 86, distance: 452.3
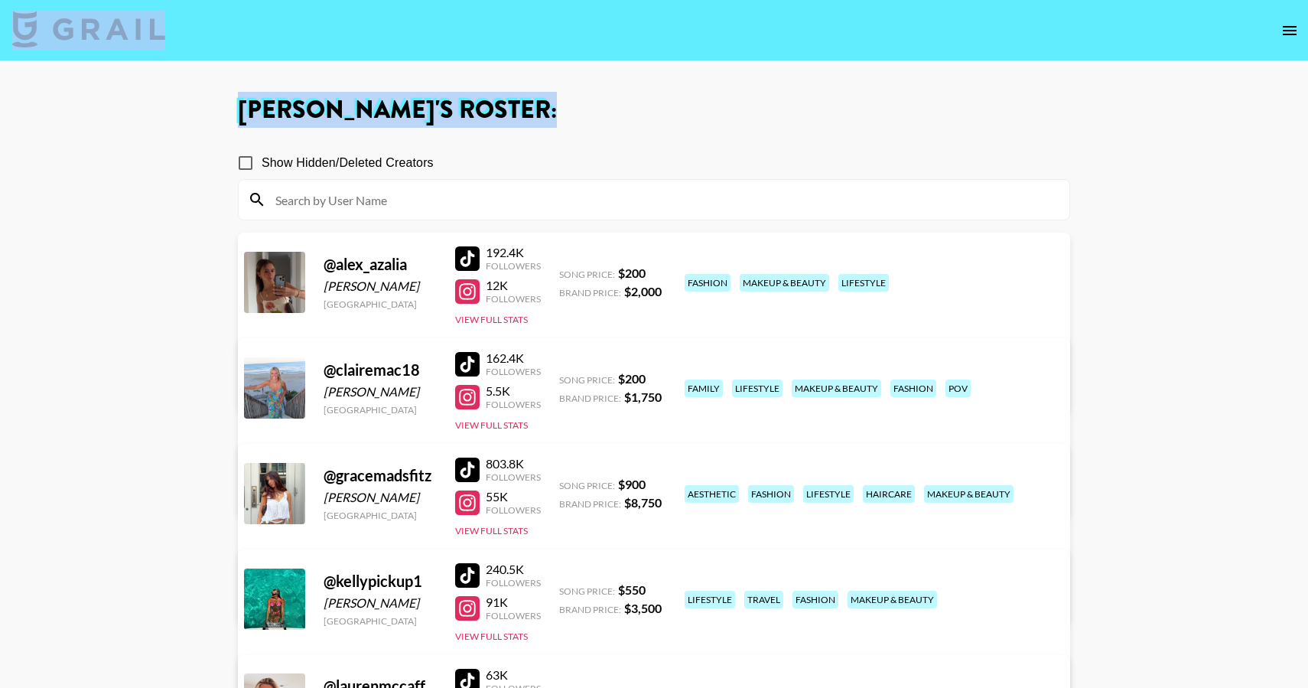
drag, startPoint x: 660, startPoint y: 113, endPoint x: 252, endPoint y: 21, distance: 418.1
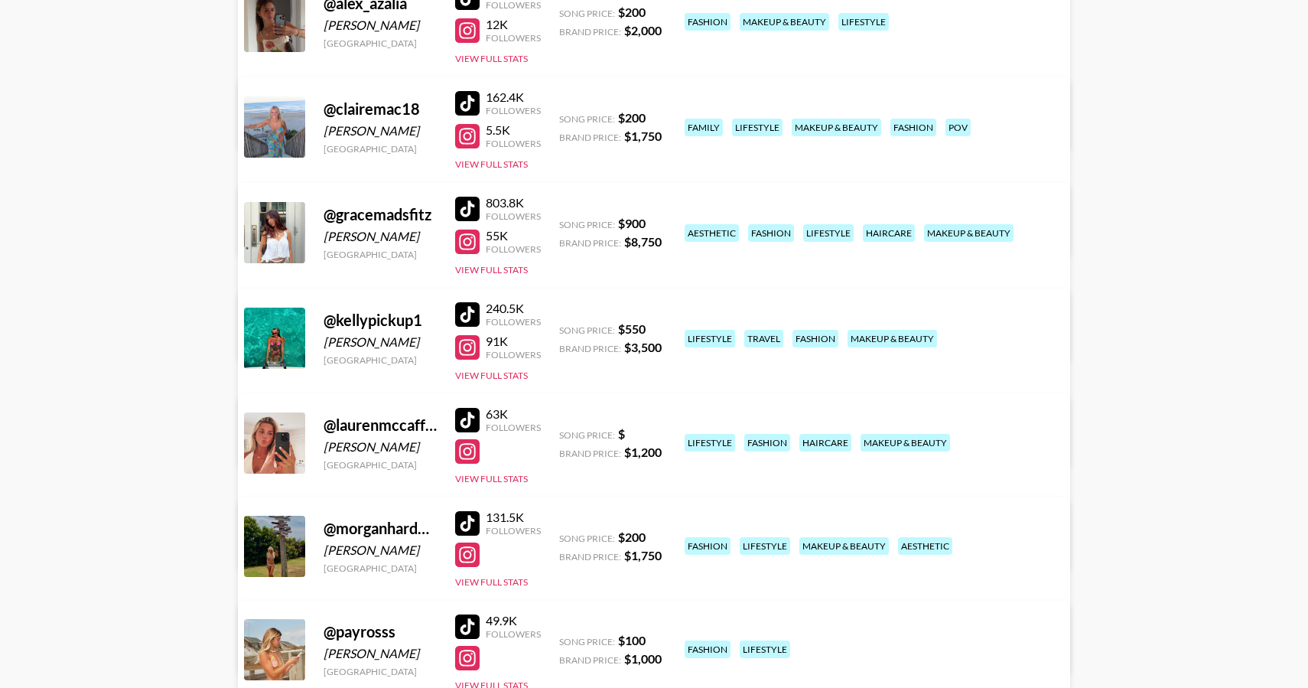
scroll to position [907, 0]
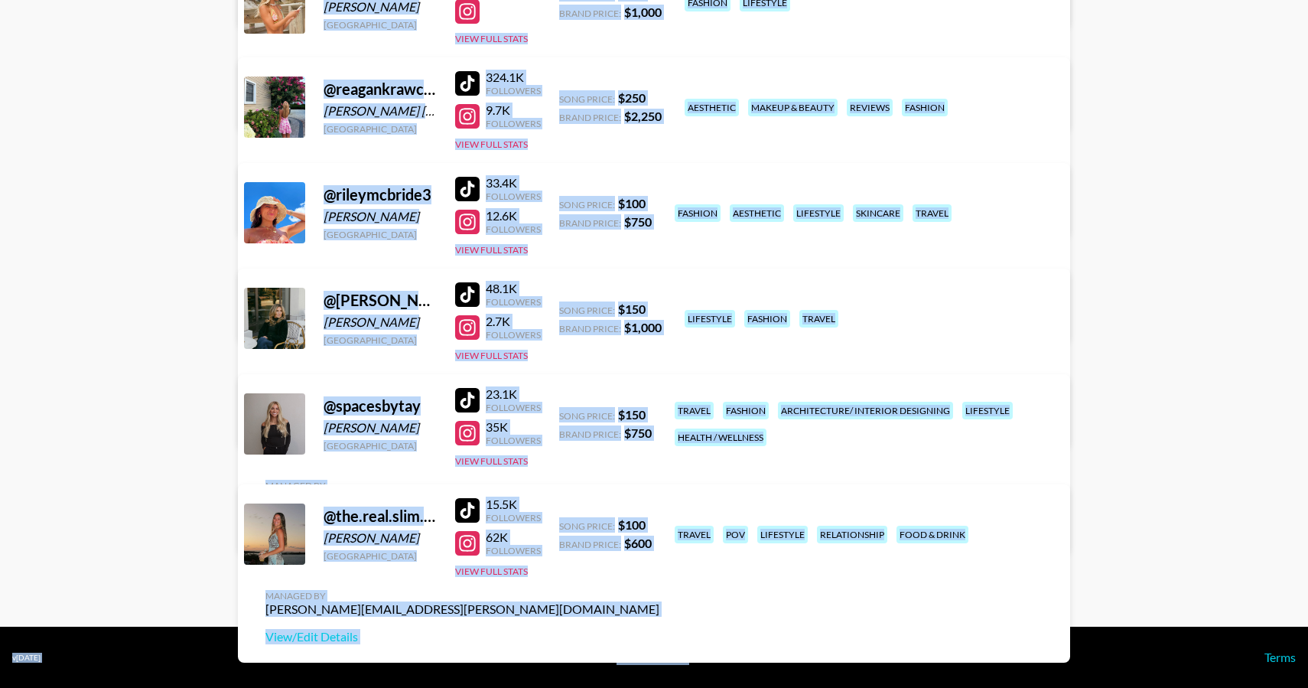
drag, startPoint x: 405, startPoint y: 101, endPoint x: 991, endPoint y: 649, distance: 802.7
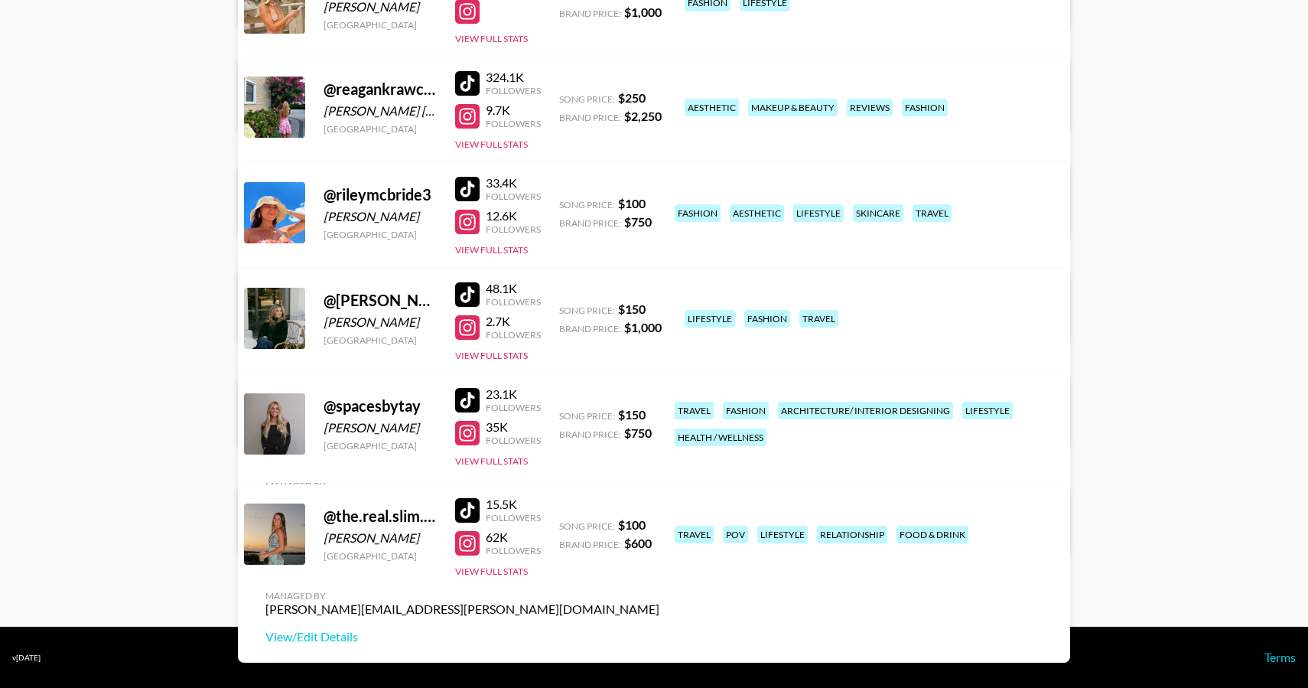
drag, startPoint x: 1079, startPoint y: 581, endPoint x: 1100, endPoint y: 618, distance: 43.2
